Goal: Task Accomplishment & Management: Manage account settings

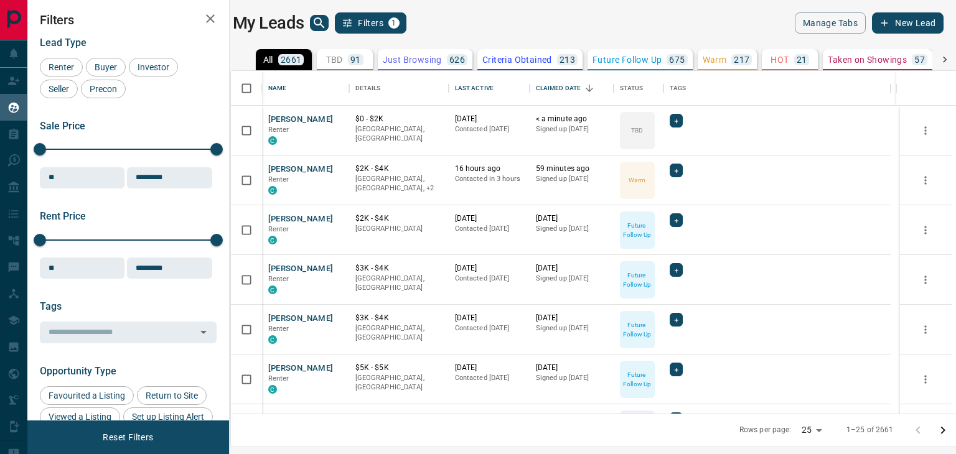
scroll to position [334, 711]
click at [298, 115] on button "[PERSON_NAME]" at bounding box center [300, 120] width 65 height 12
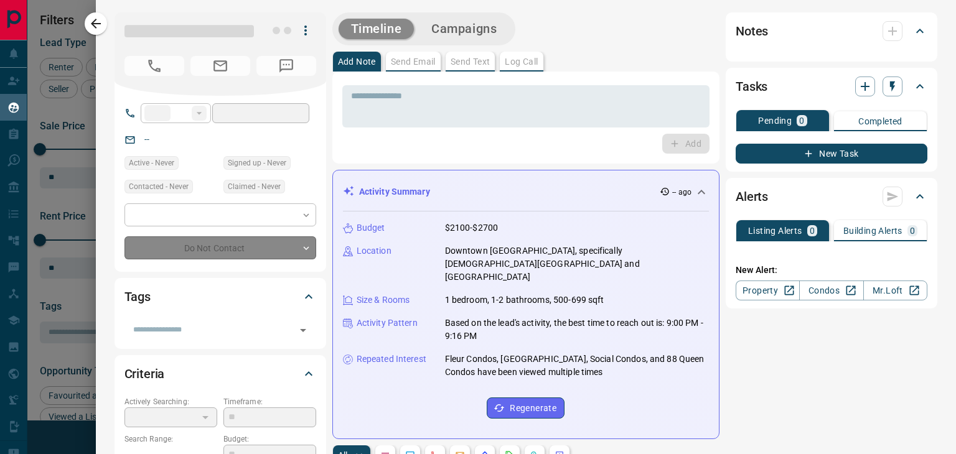
type input "***"
type input "**********"
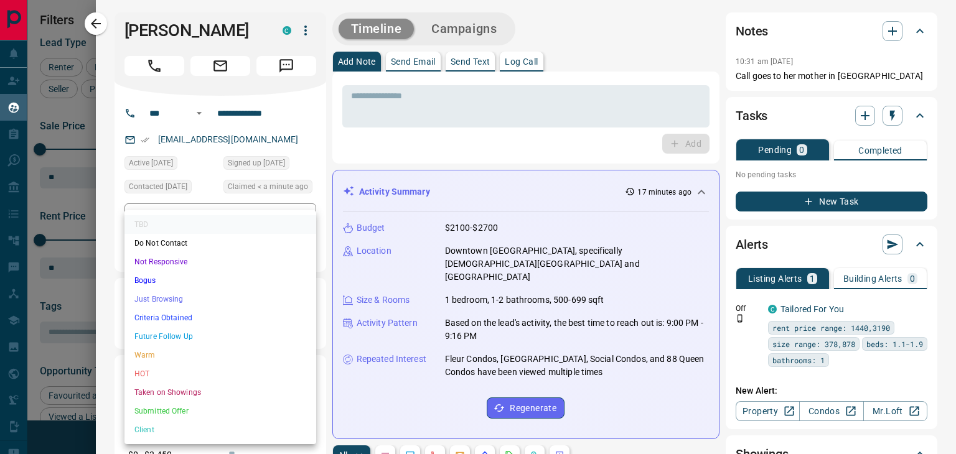
click at [244, 247] on body "Lead Transfers Claim Leads My Leads Tasks Opportunities Deals Campaigns Automat…" at bounding box center [478, 219] width 956 height 439
click at [170, 357] on li "Warm" at bounding box center [220, 355] width 192 height 19
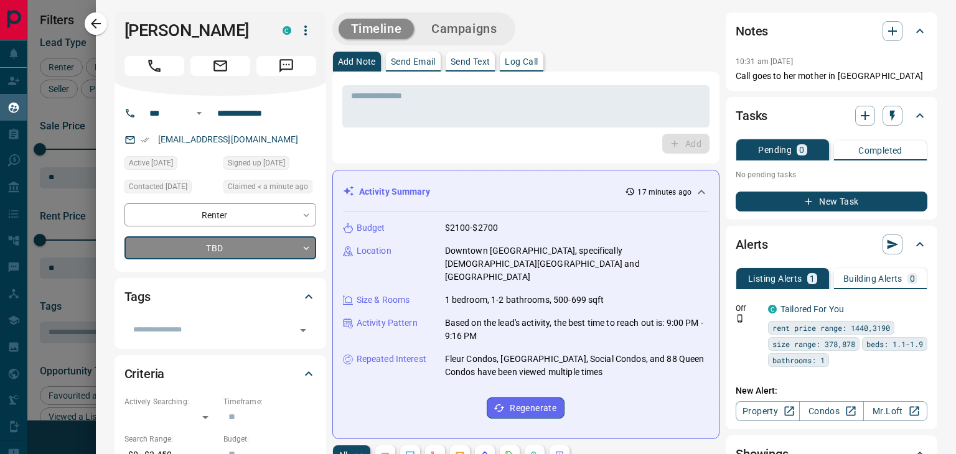
type input "*"
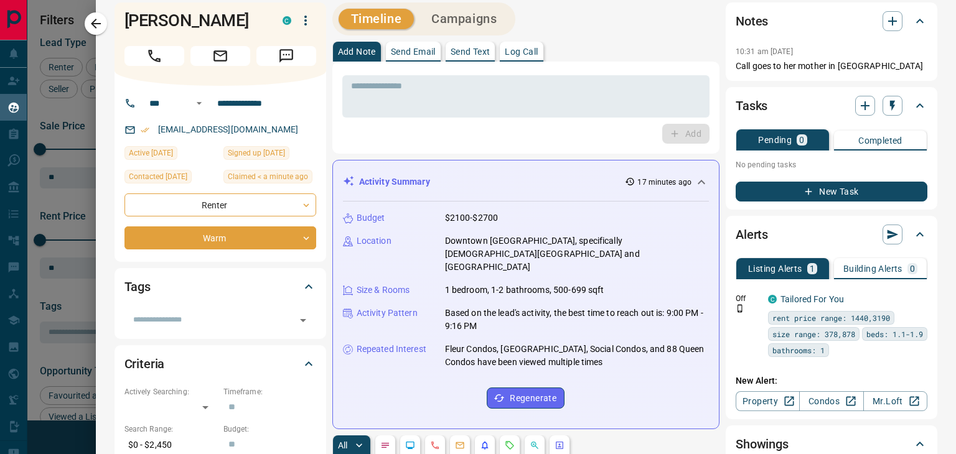
scroll to position [0, 0]
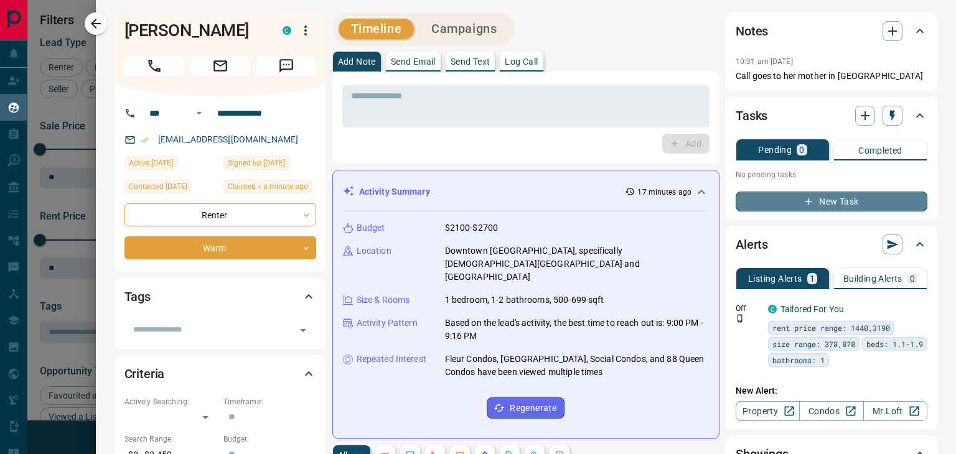
click at [831, 201] on button "New Task" at bounding box center [832, 202] width 192 height 20
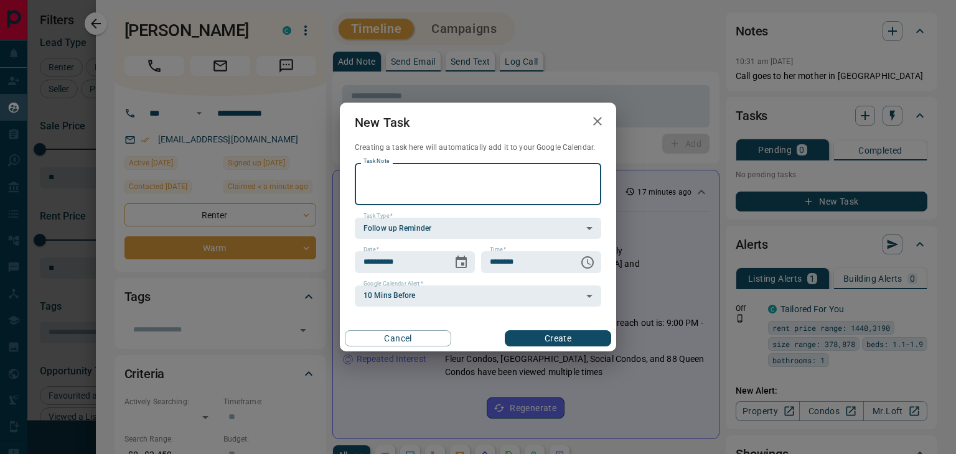
click at [927, 231] on div "**********" at bounding box center [478, 227] width 956 height 454
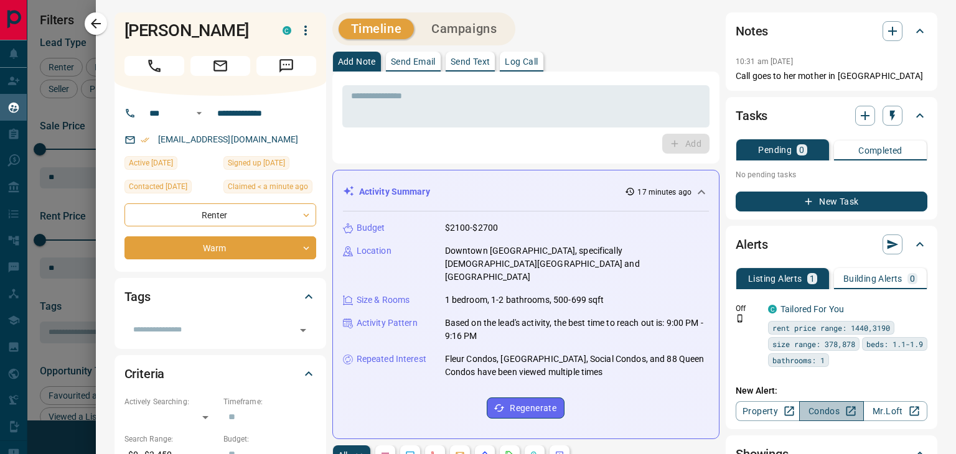
click at [812, 411] on link "Condos" at bounding box center [831, 411] width 64 height 20
drag, startPoint x: 85, startPoint y: 21, endPoint x: 204, endPoint y: 139, distance: 168.1
click at [85, 21] on button "button" at bounding box center [96, 23] width 22 height 22
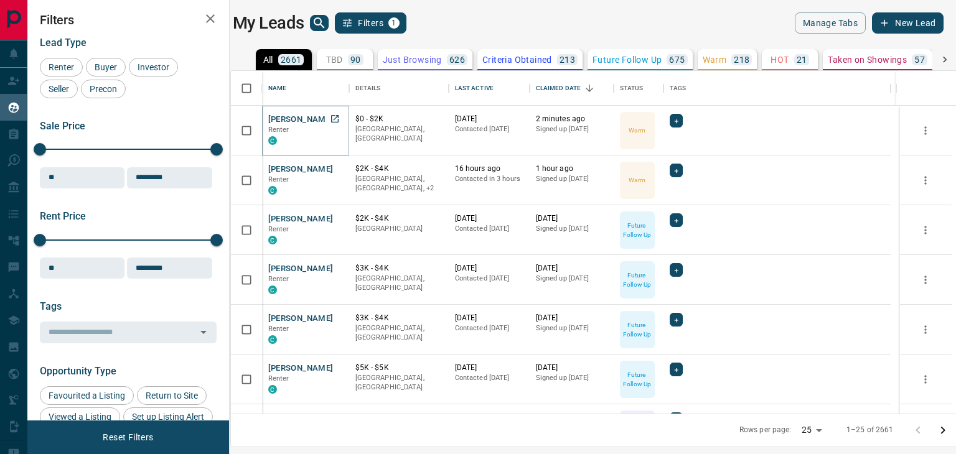
click at [296, 115] on button "[PERSON_NAME]" at bounding box center [300, 120] width 65 height 12
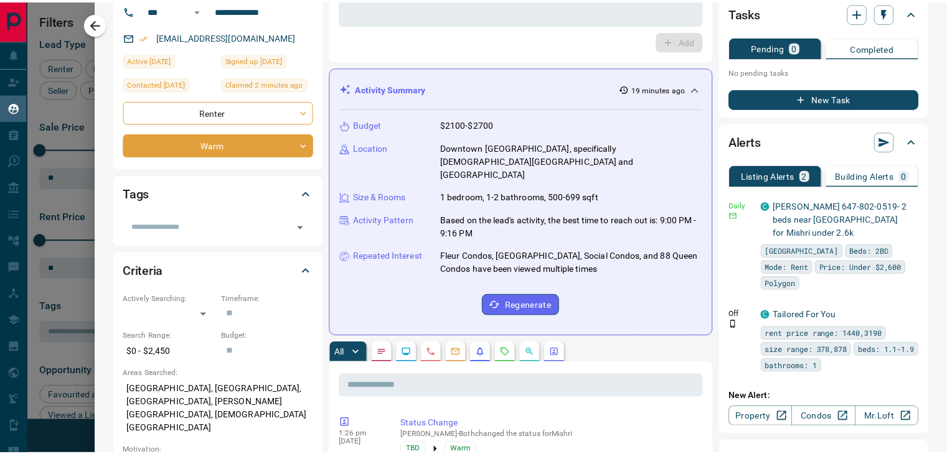
scroll to position [124, 0]
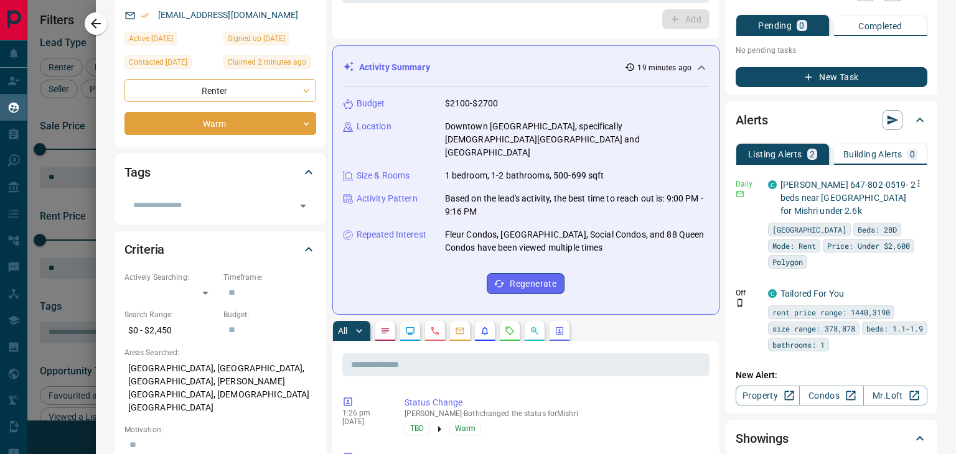
click at [913, 185] on icon "button" at bounding box center [918, 183] width 11 height 11
click at [894, 211] on li "Send" at bounding box center [890, 207] width 55 height 20
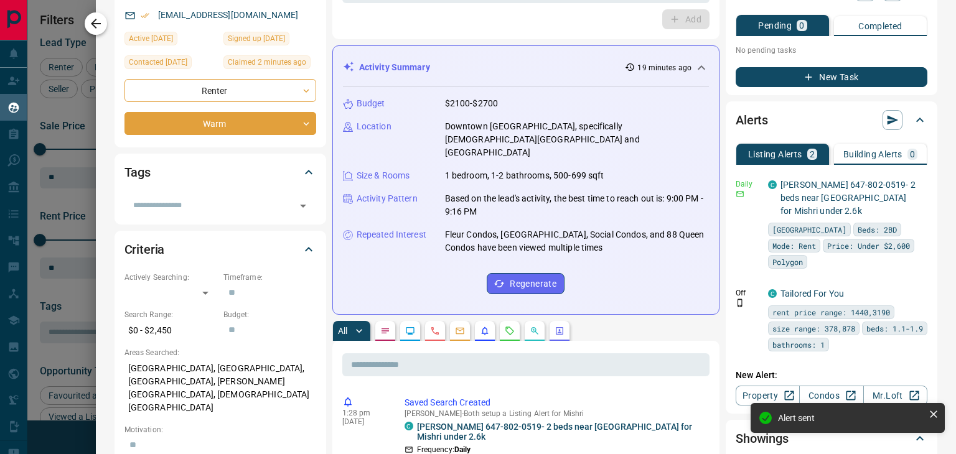
click at [88, 24] on icon "button" at bounding box center [95, 23] width 15 height 15
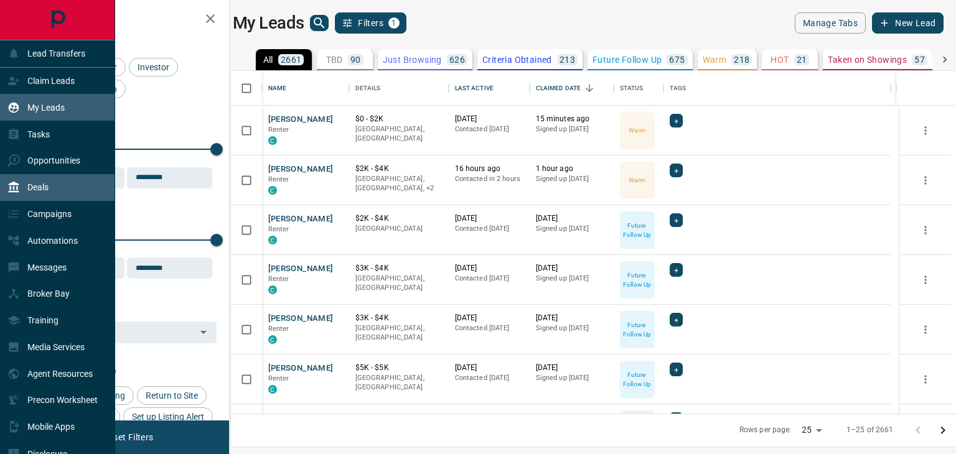
click at [50, 197] on div "Deals" at bounding box center [57, 187] width 115 height 27
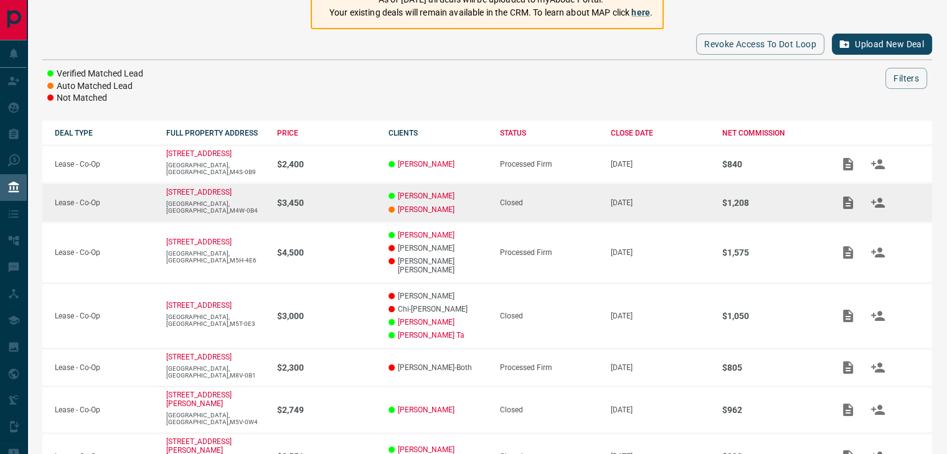
scroll to position [187, 0]
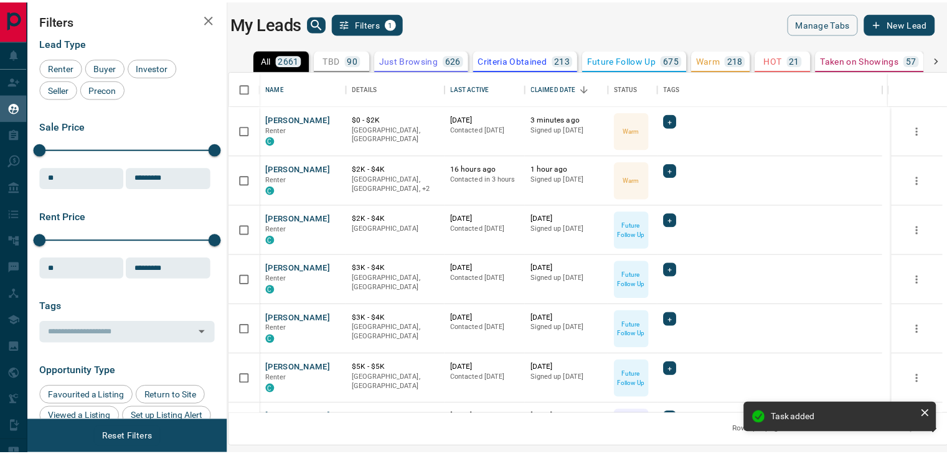
scroll to position [334, 711]
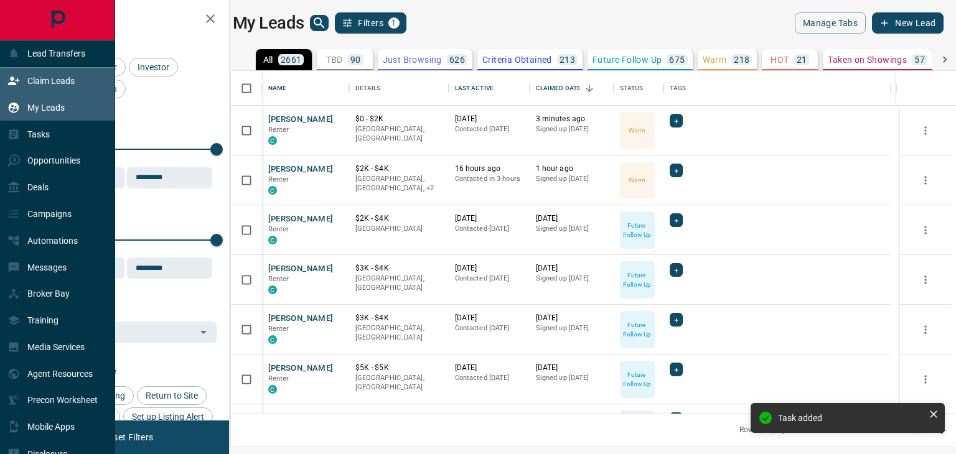
click at [46, 83] on p "Claim Leads" at bounding box center [50, 81] width 47 height 10
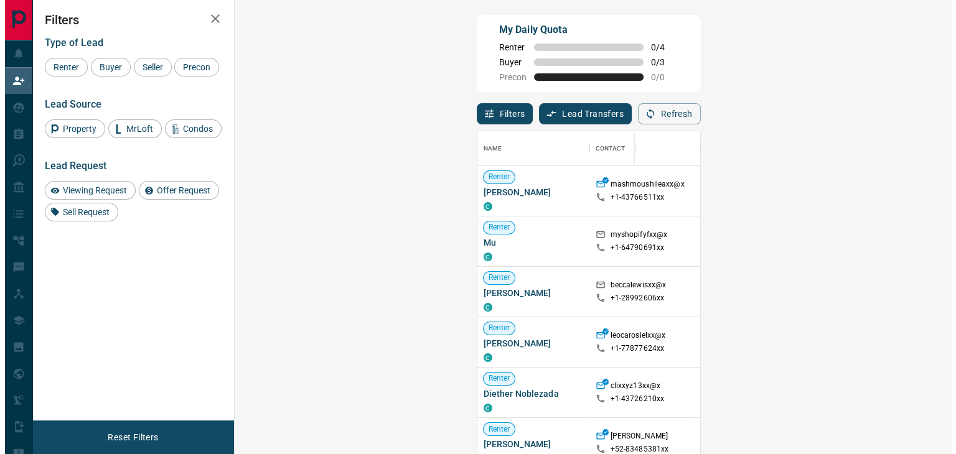
scroll to position [334, 680]
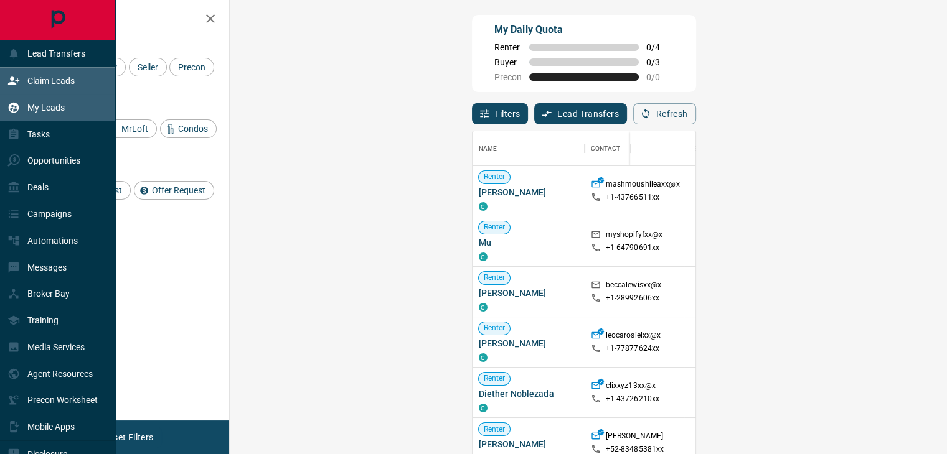
click at [40, 111] on p "My Leads" at bounding box center [45, 108] width 37 height 10
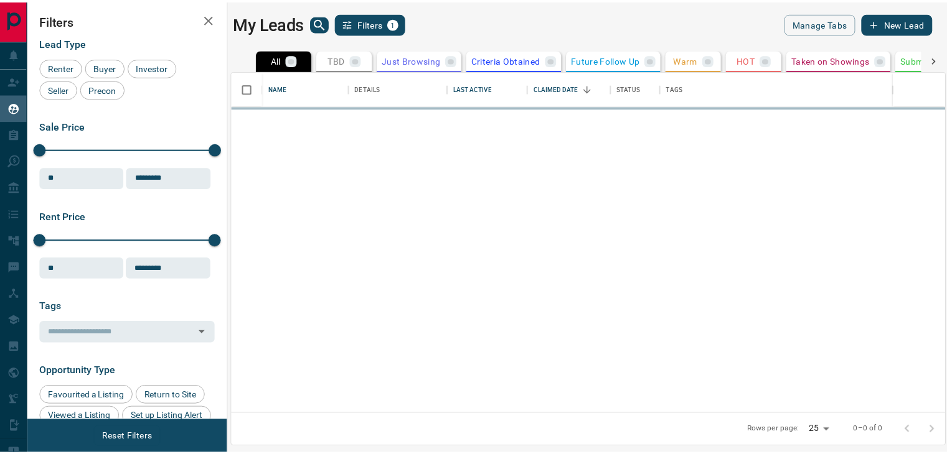
scroll to position [334, 711]
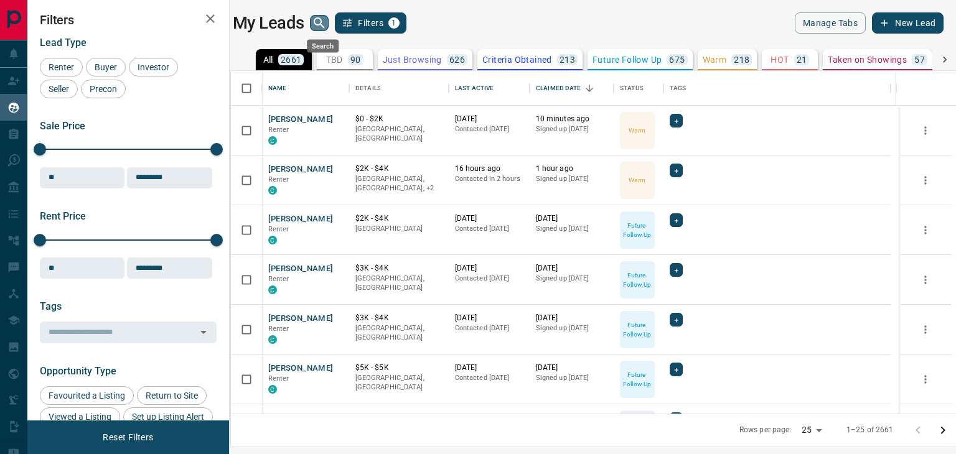
click at [326, 22] on icon "search button" at bounding box center [319, 23] width 15 height 15
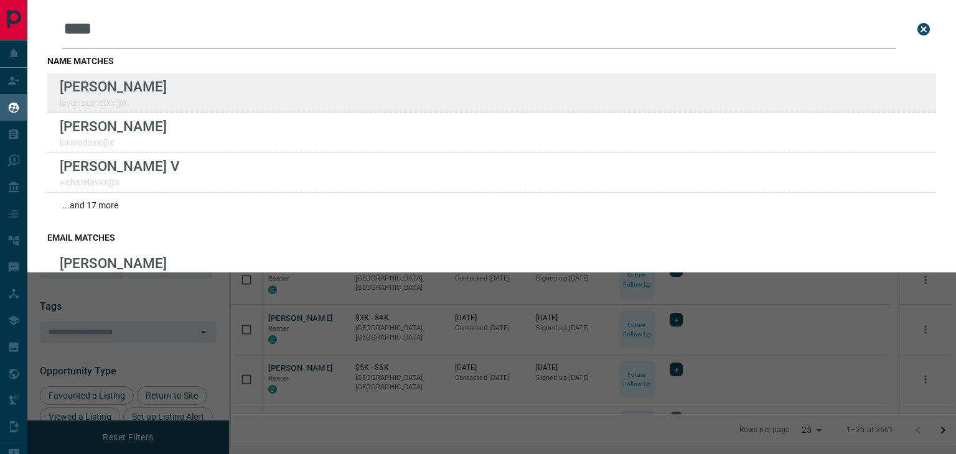
type input "****"
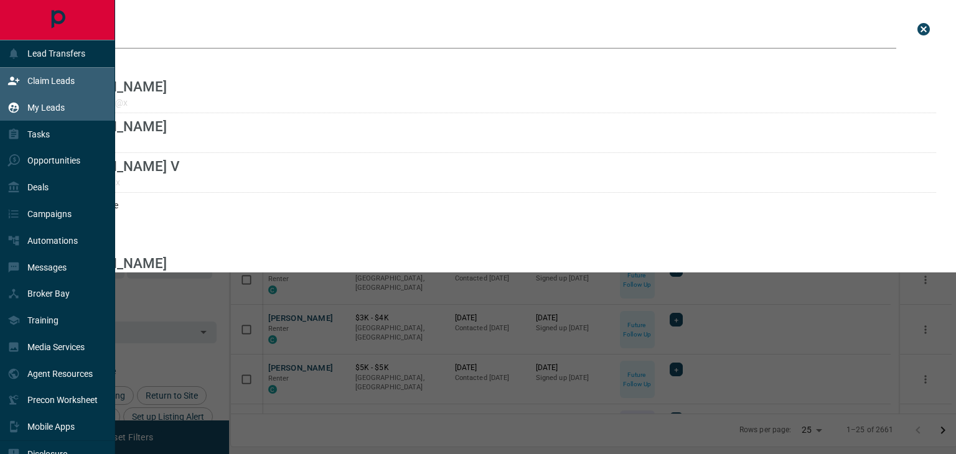
click at [32, 87] on div "Claim Leads" at bounding box center [40, 81] width 67 height 21
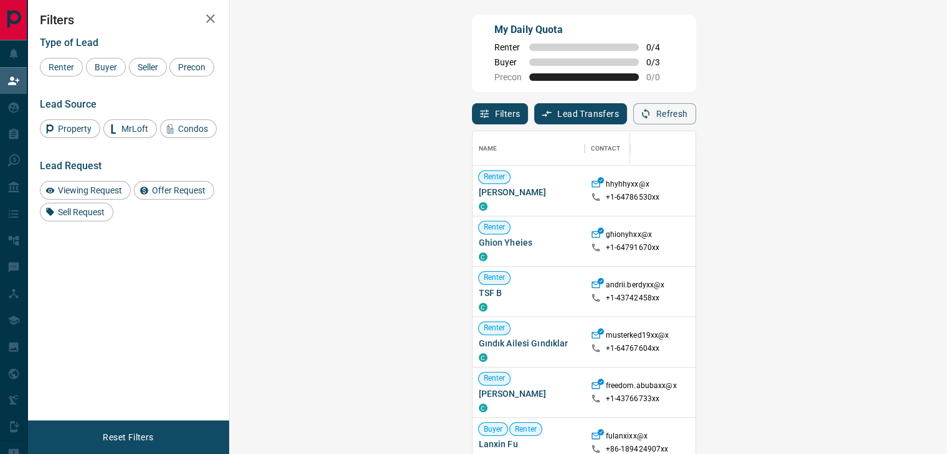
scroll to position [334, 680]
